Goal: Register for event/course

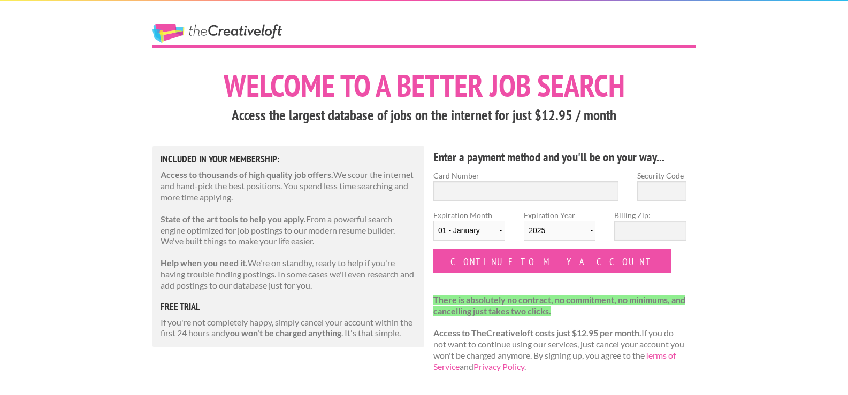
click at [210, 28] on link "The Creative Loft" at bounding box center [216, 33] width 129 height 19
click at [170, 21] on div "The Creative Loft" at bounding box center [236, 23] width 187 height 44
click at [170, 27] on link "The Creative Loft" at bounding box center [216, 33] width 129 height 19
